Goal: Transaction & Acquisition: Purchase product/service

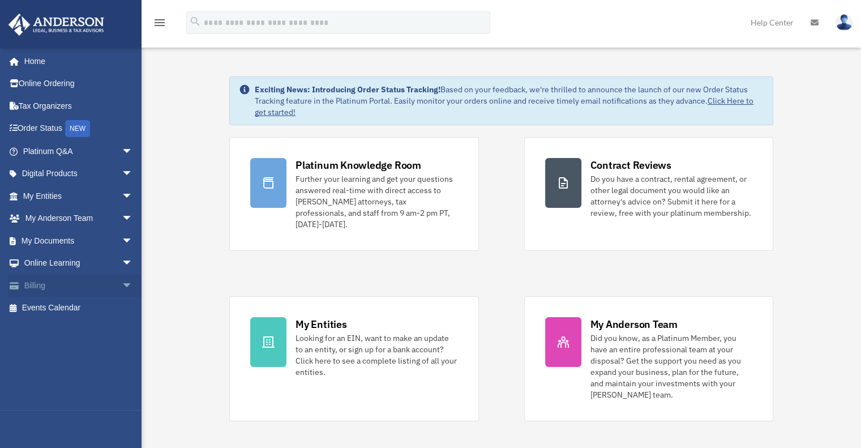
click at [48, 280] on link "Billing arrow_drop_down" at bounding box center [79, 285] width 142 height 23
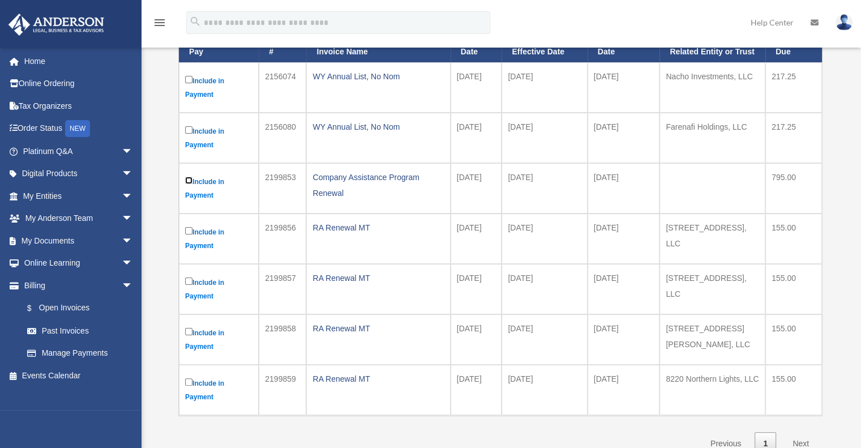
scroll to position [226, 0]
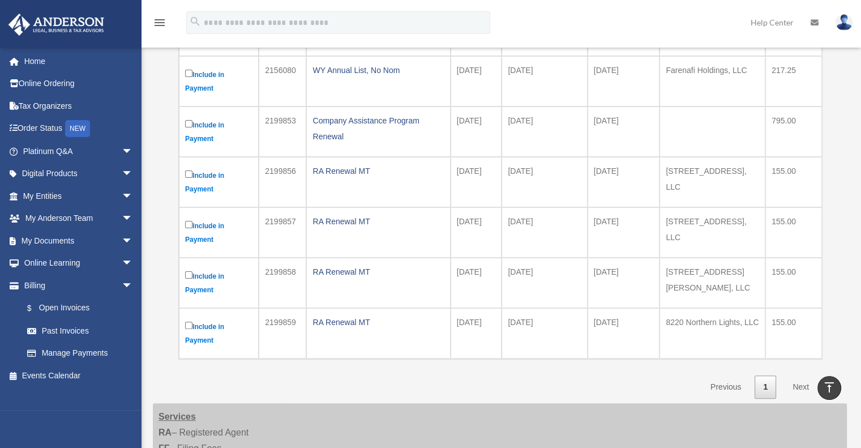
click at [802, 382] on link "Next" at bounding box center [800, 386] width 33 height 23
click at [799, 381] on link "Next" at bounding box center [800, 386] width 33 height 23
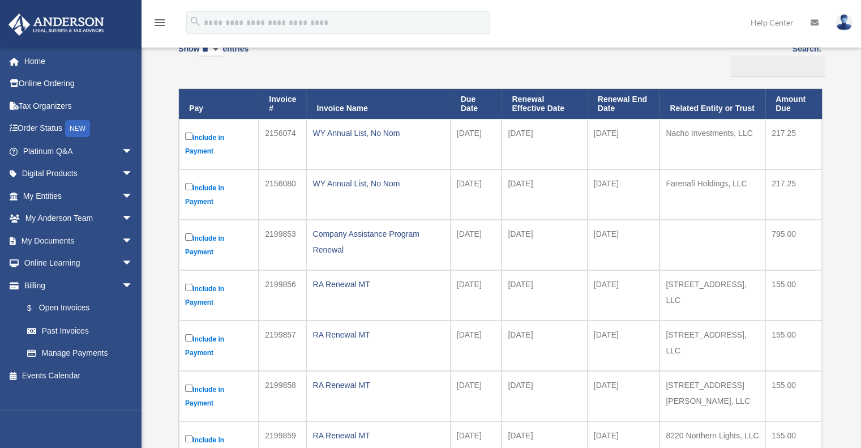
scroll to position [0, 0]
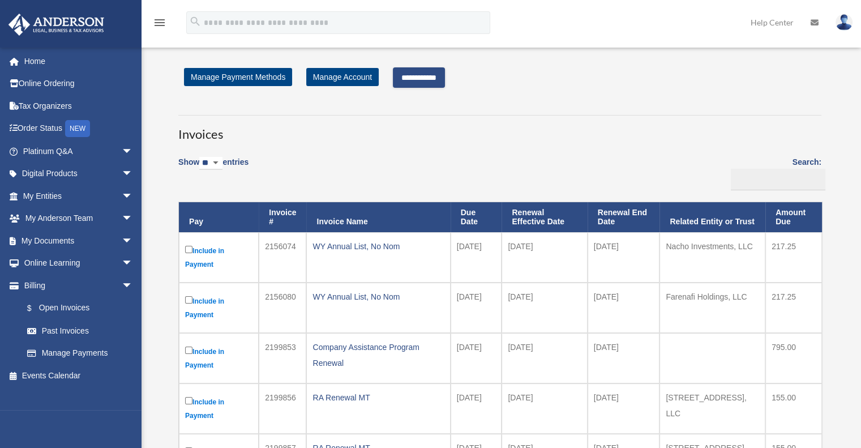
click at [437, 72] on input "**********" at bounding box center [419, 77] width 52 height 20
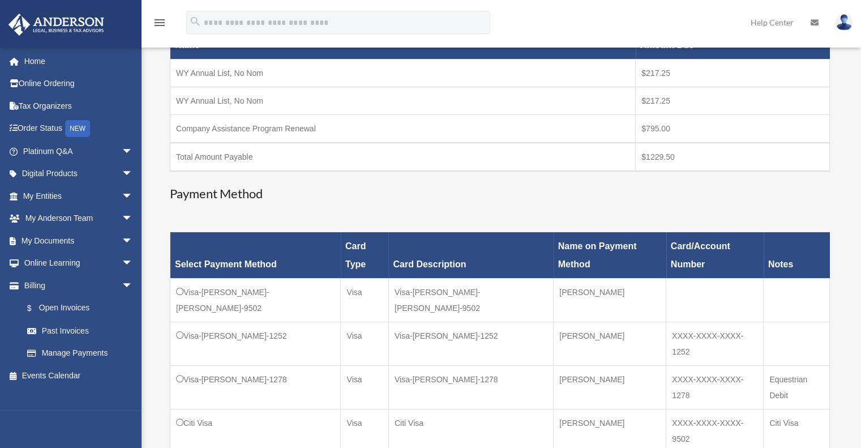
scroll to position [226, 0]
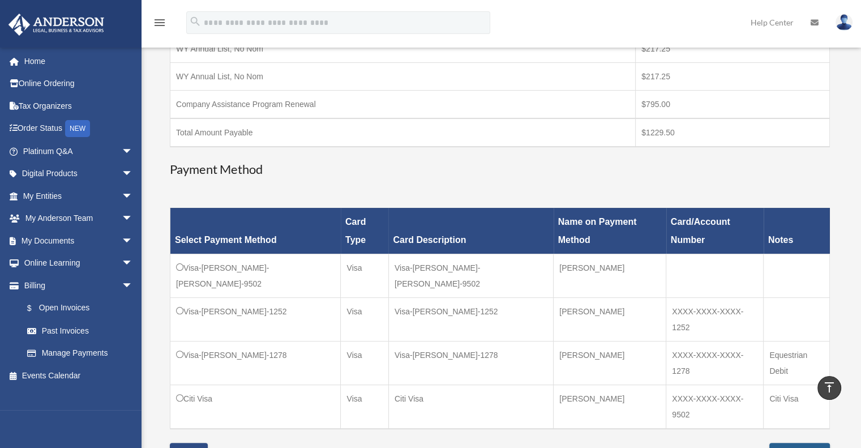
click at [779, 442] on input "**********" at bounding box center [799, 452] width 61 height 20
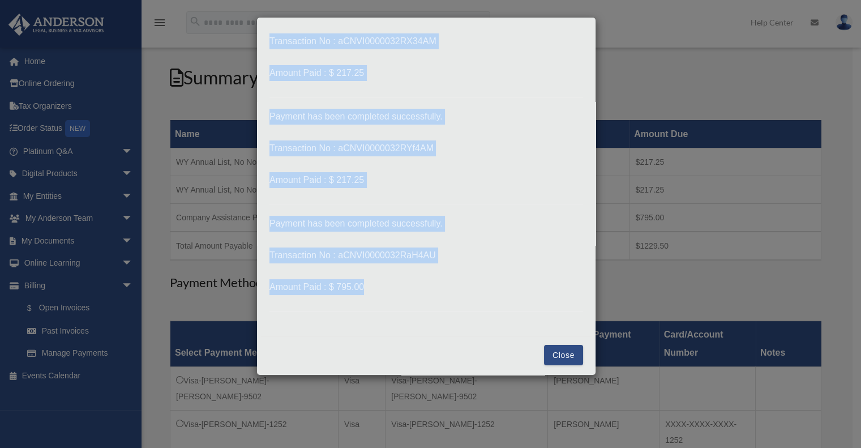
scroll to position [62, 0]
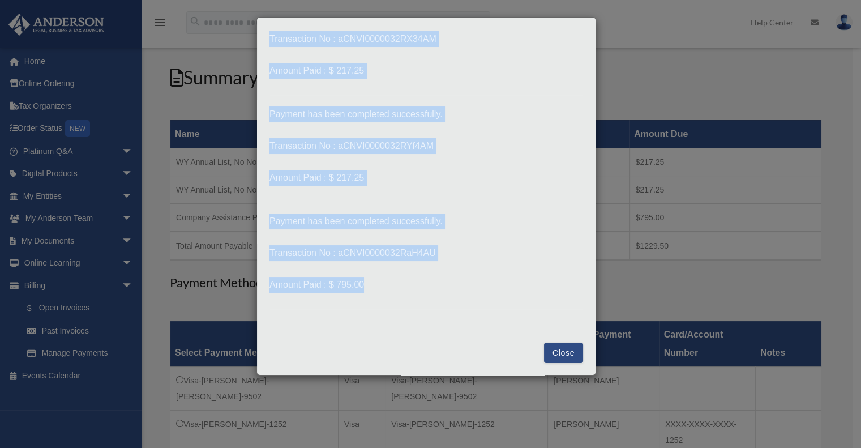
drag, startPoint x: 269, startPoint y: 61, endPoint x: 442, endPoint y: 289, distance: 286.4
click at [442, 289] on p "Payment has been completed successfully. Transaction No : aCNVI0000032RX34AM Am…" at bounding box center [425, 154] width 313 height 310
click at [552, 354] on button "Close" at bounding box center [563, 352] width 39 height 20
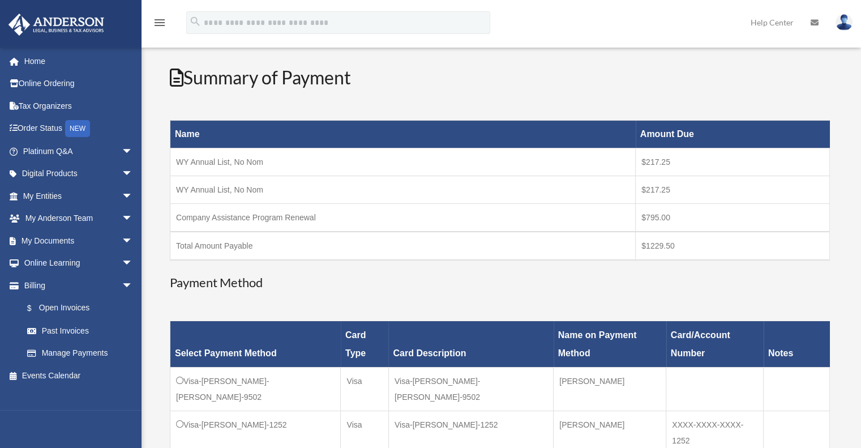
scroll to position [283, 0]
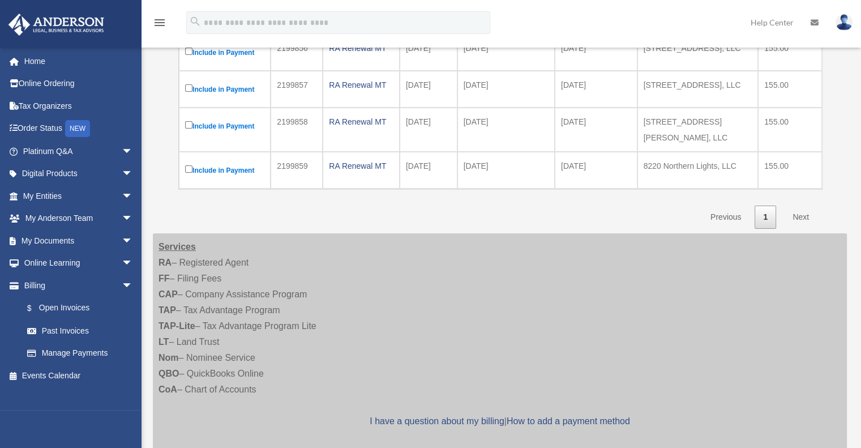
scroll to position [57, 0]
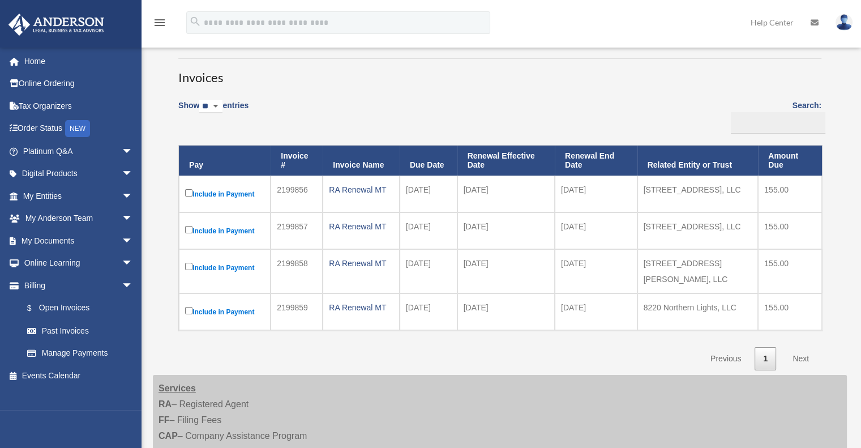
click at [194, 264] on label "Include in Payment" at bounding box center [224, 267] width 79 height 14
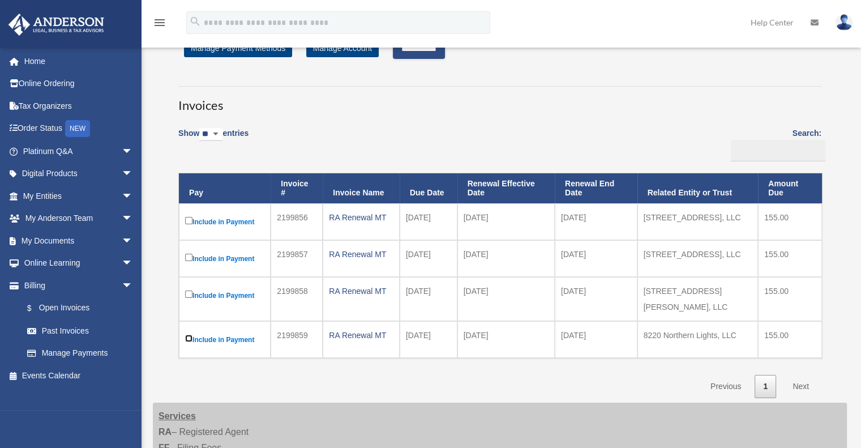
scroll to position [0, 0]
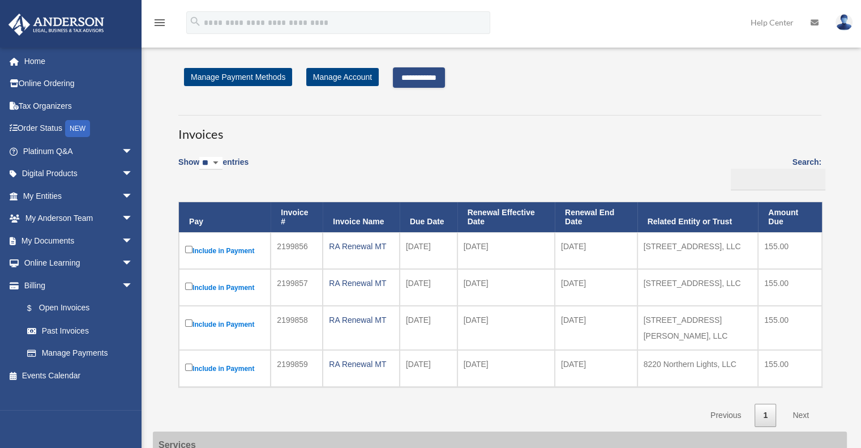
click at [437, 76] on input "**********" at bounding box center [419, 77] width 52 height 20
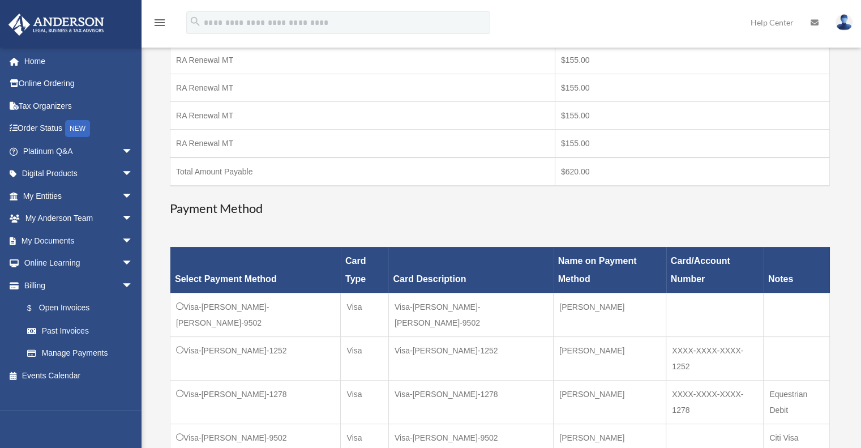
scroll to position [283, 0]
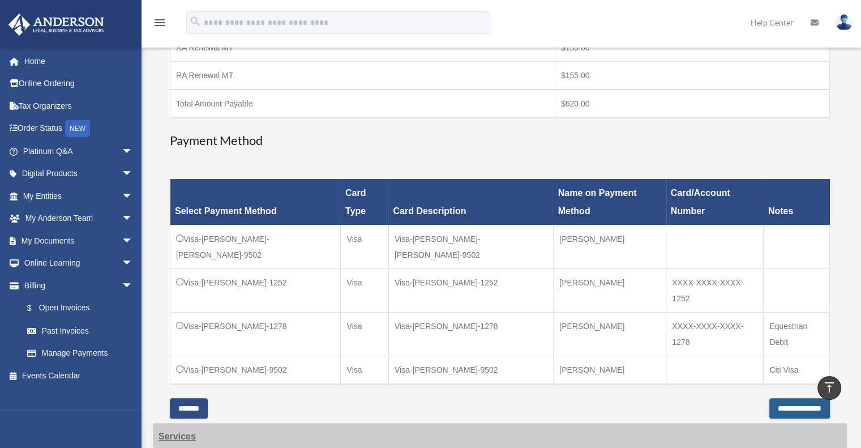
click at [773, 398] on input "**********" at bounding box center [799, 408] width 61 height 20
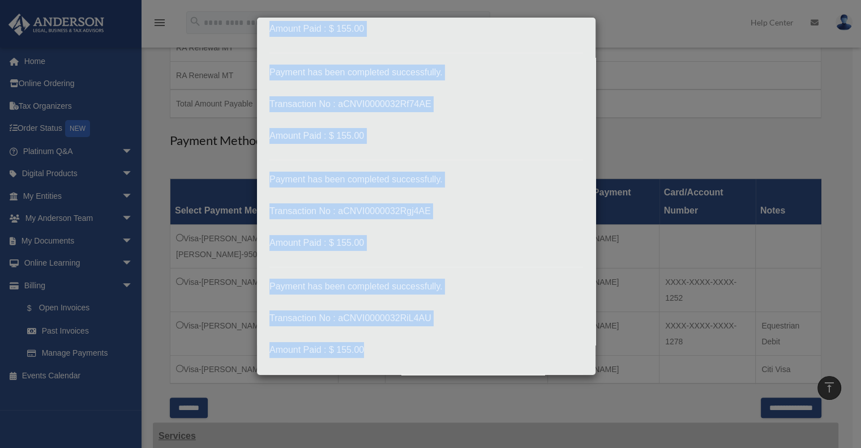
scroll to position [169, 0]
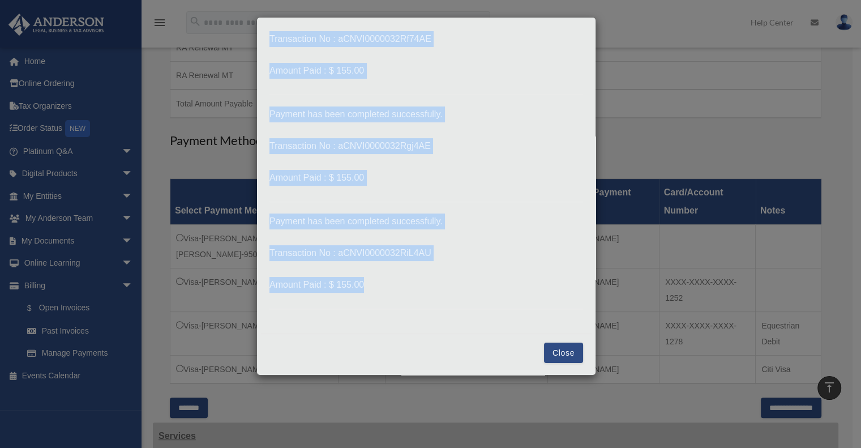
drag, startPoint x: 270, startPoint y: 69, endPoint x: 324, endPoint y: 389, distance: 324.2
click at [324, 389] on div "Payment × Payment has been completed successfully. Transaction No : aCNVI000003…" at bounding box center [430, 224] width 861 height 448
click at [560, 348] on button "Close" at bounding box center [563, 352] width 39 height 20
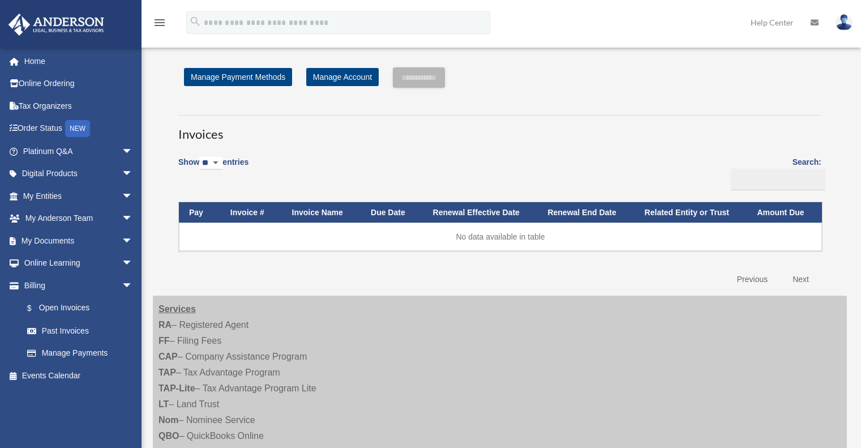
scroll to position [283, 0]
